Goal: Use online tool/utility: Use online tool/utility

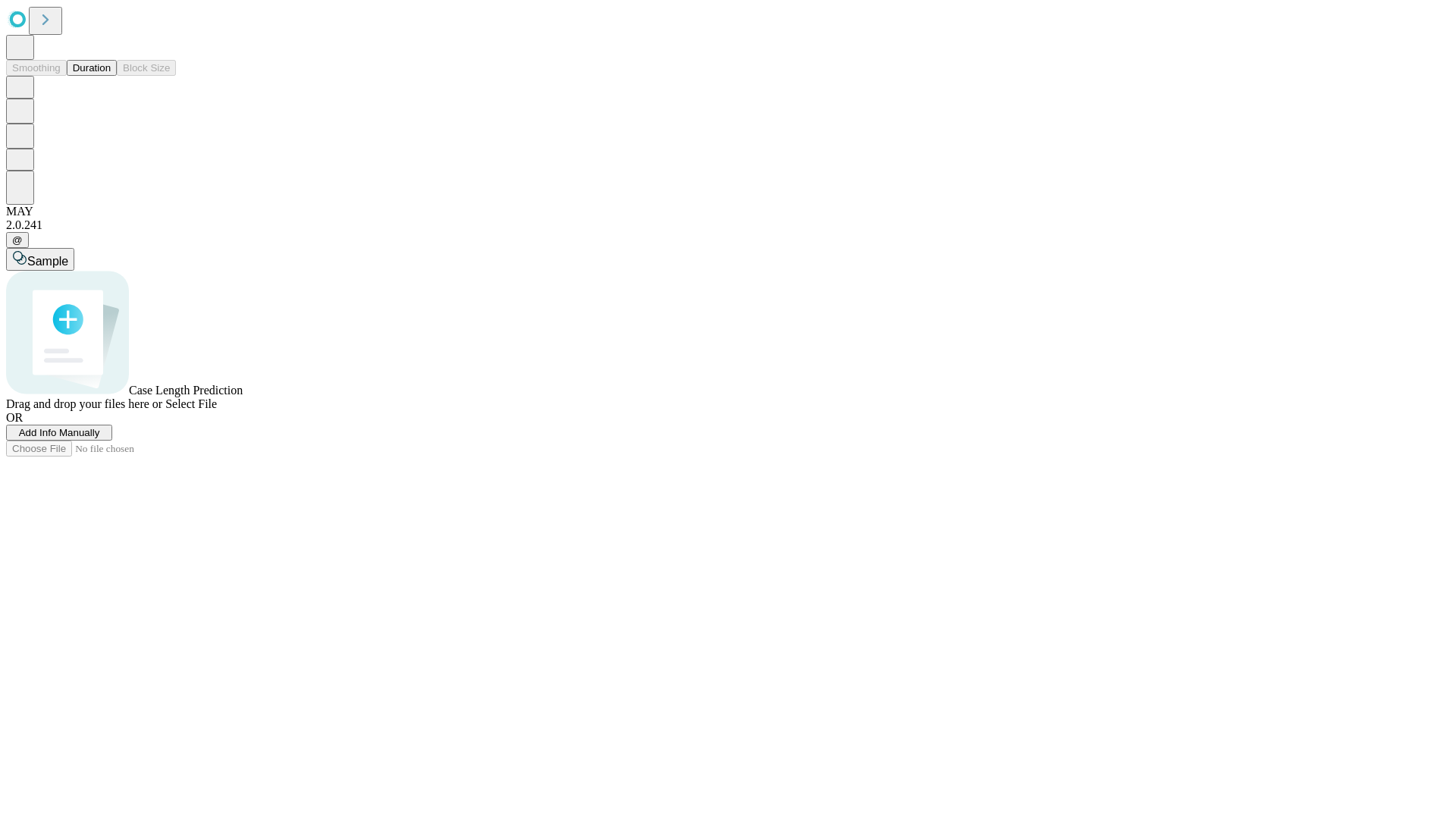
click at [110, 75] on button "Duration" at bounding box center [91, 68] width 50 height 16
click at [217, 410] on span "Select File" at bounding box center [191, 404] width 52 height 13
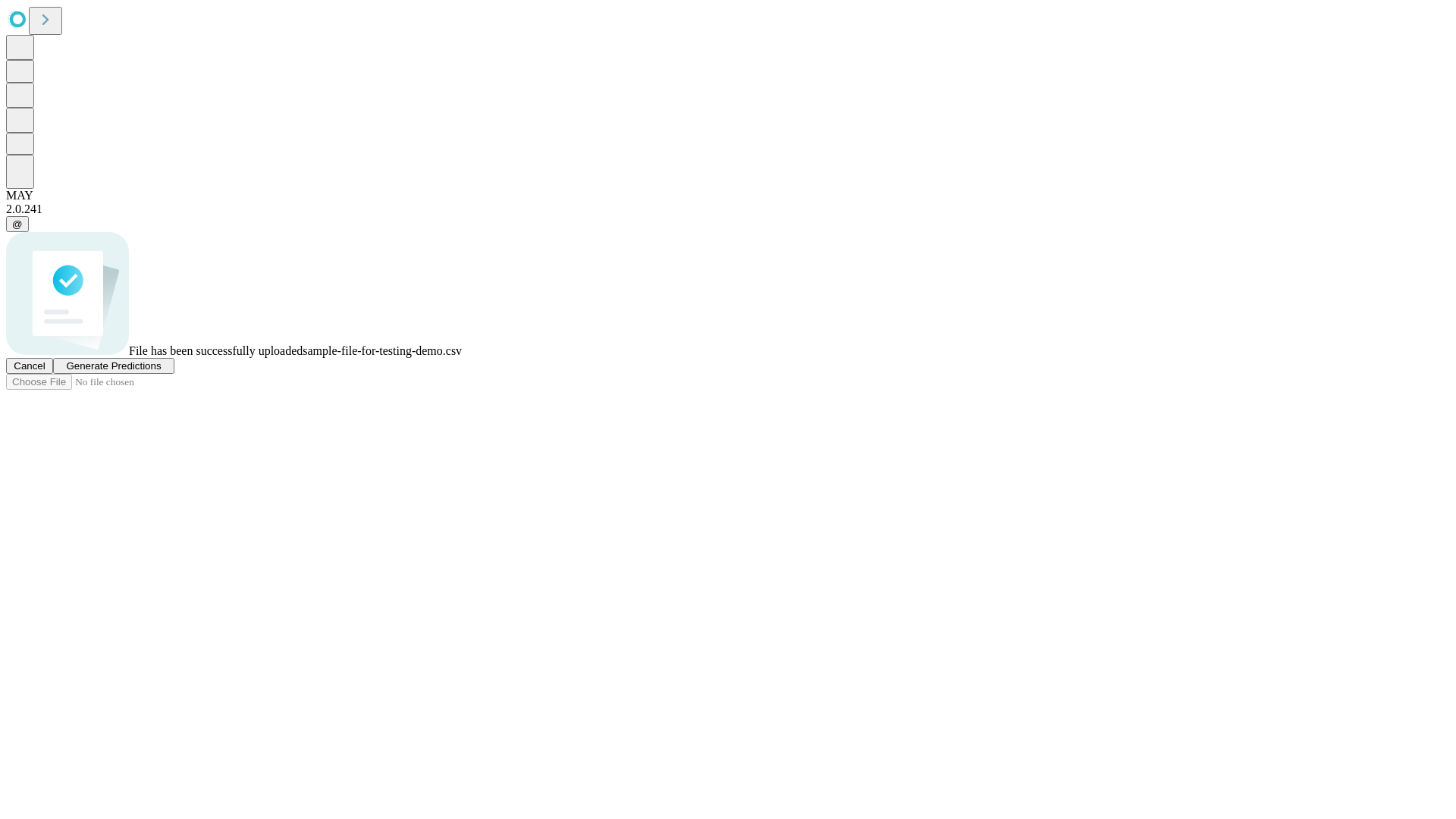
click at [160, 372] on span "Generate Predictions" at bounding box center [113, 365] width 95 height 11
